Goal: Information Seeking & Learning: Learn about a topic

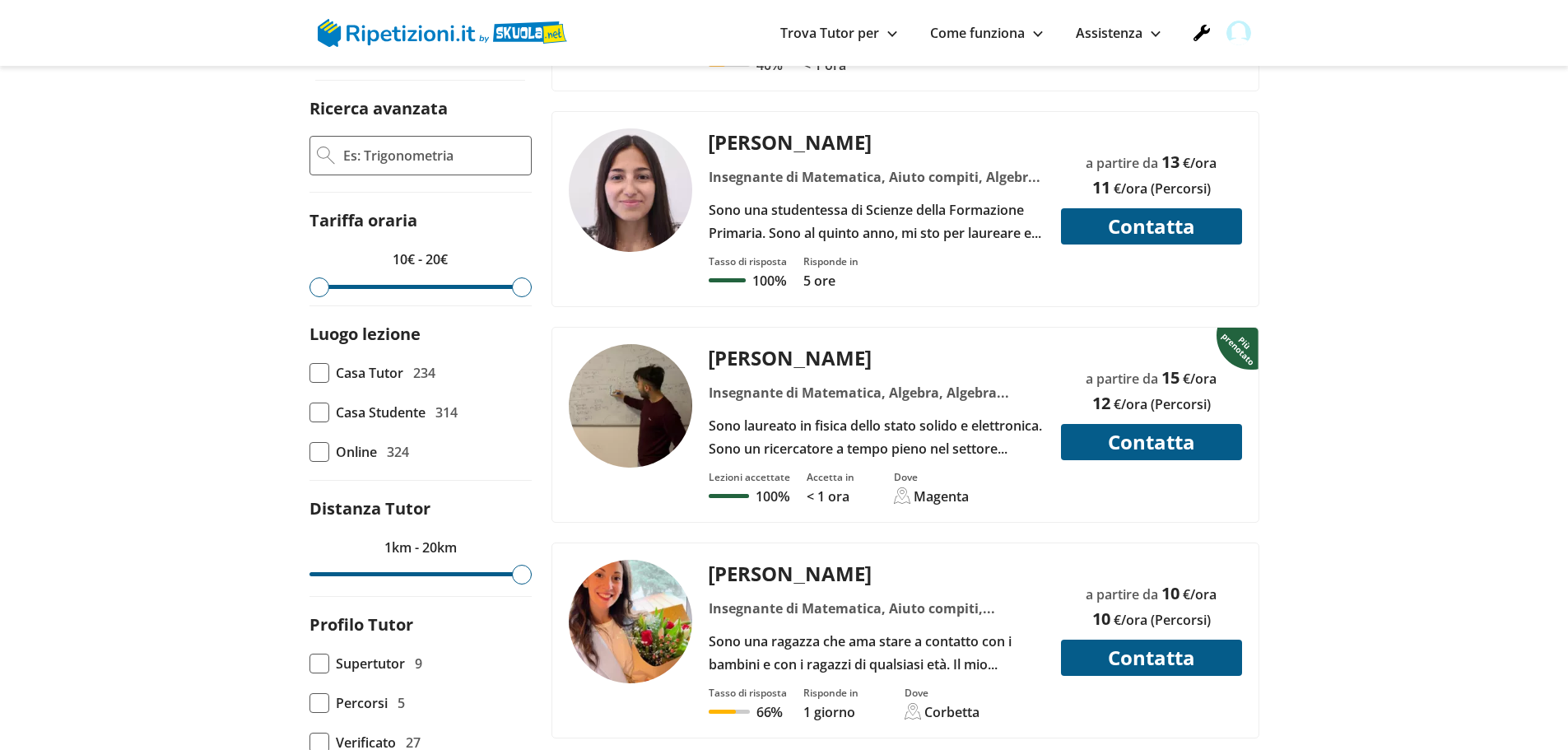
scroll to position [659, 0]
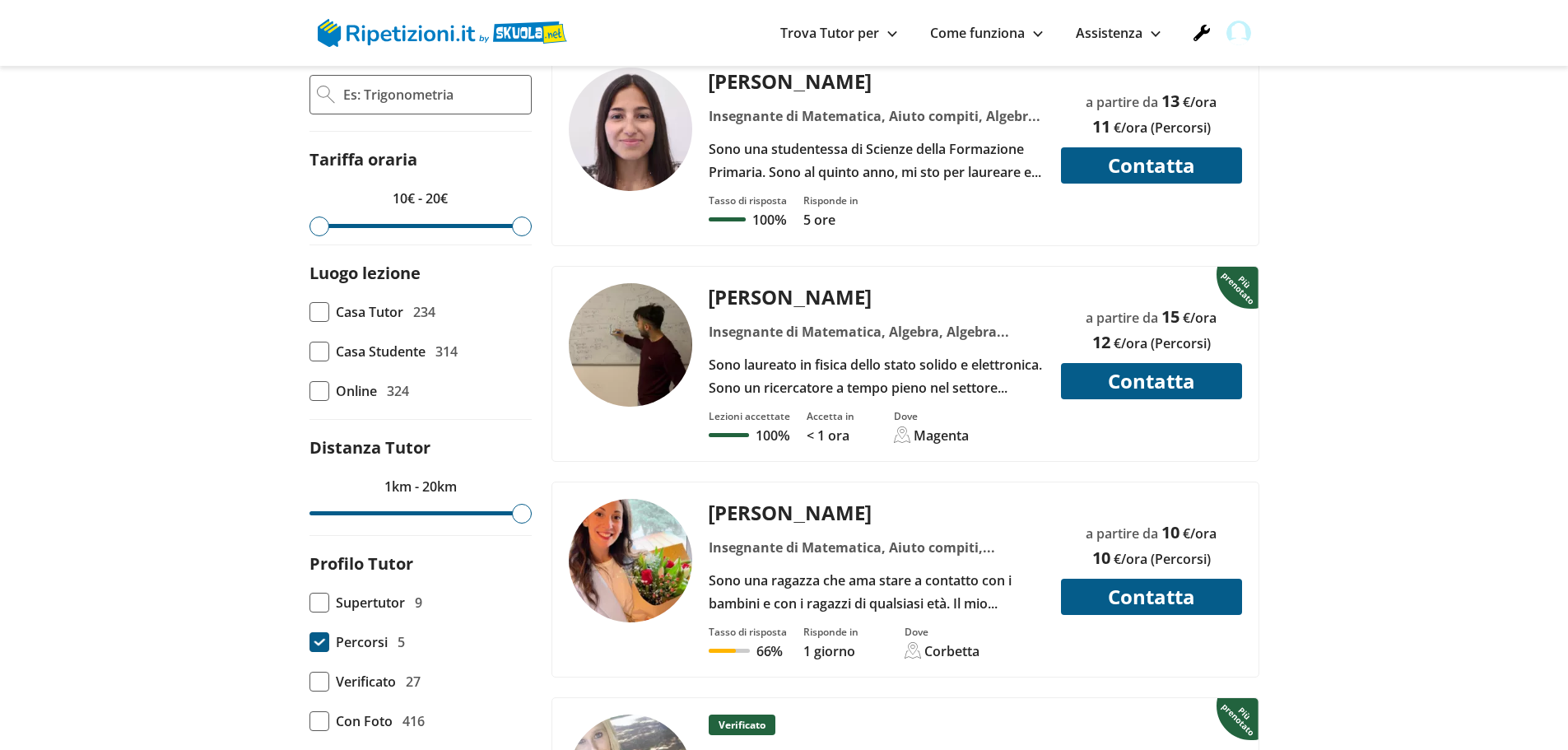
click at [325, 640] on span at bounding box center [319, 642] width 20 height 20
click at [309, 642] on input "Percorsi 5" at bounding box center [309, 642] width 0 height 0
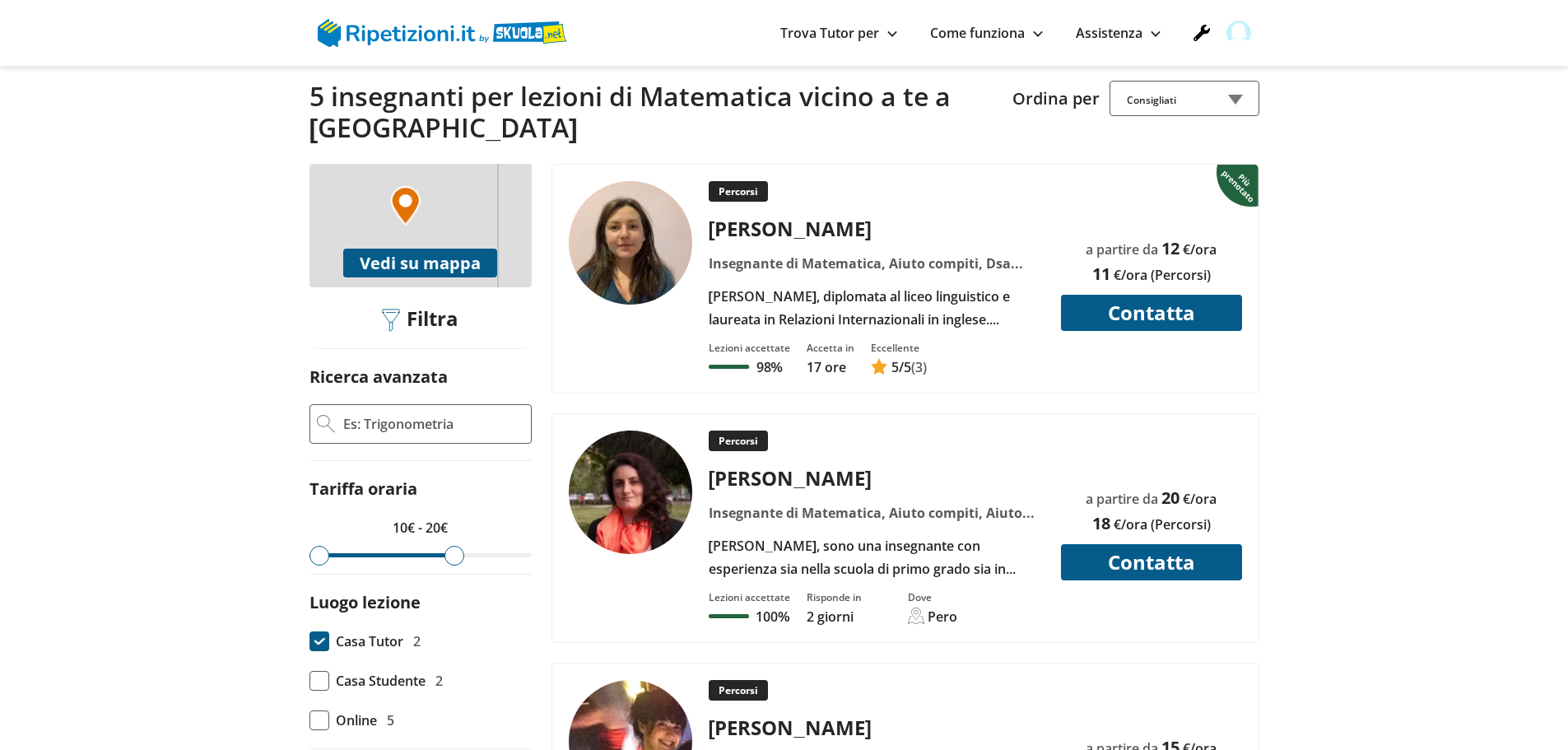
click at [321, 642] on span at bounding box center [319, 641] width 20 height 20
click at [309, 642] on input "Casa Tutor 2" at bounding box center [309, 642] width 0 height 0
click at [328, 677] on span at bounding box center [319, 680] width 20 height 20
click at [309, 681] on input "Casa Studente 2" at bounding box center [309, 681] width 0 height 0
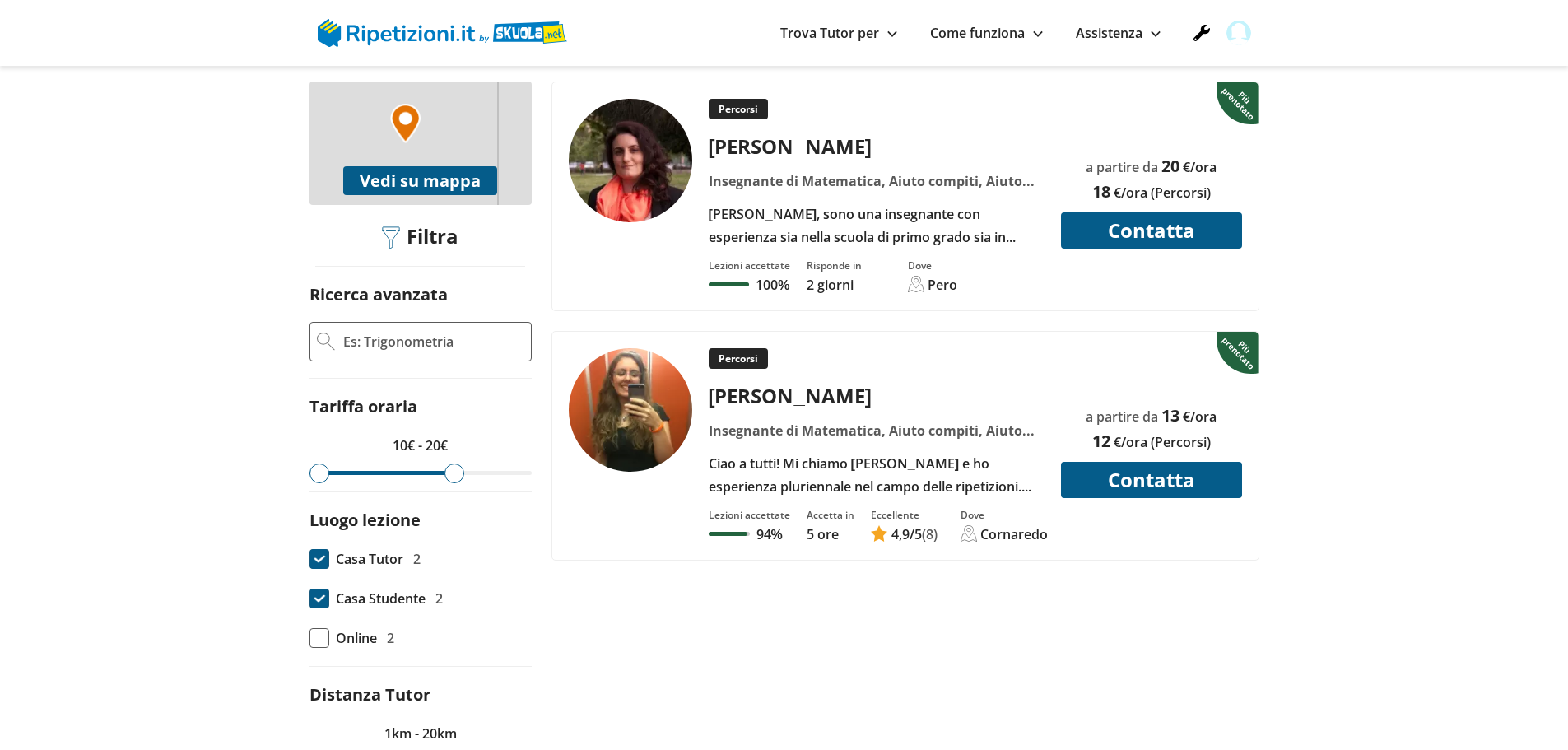
click at [908, 366] on div "Percorsi" at bounding box center [876, 359] width 348 height 21
click at [829, 154] on div "Serena maria L." at bounding box center [876, 146] width 348 height 27
